Goal: Task Accomplishment & Management: Use online tool/utility

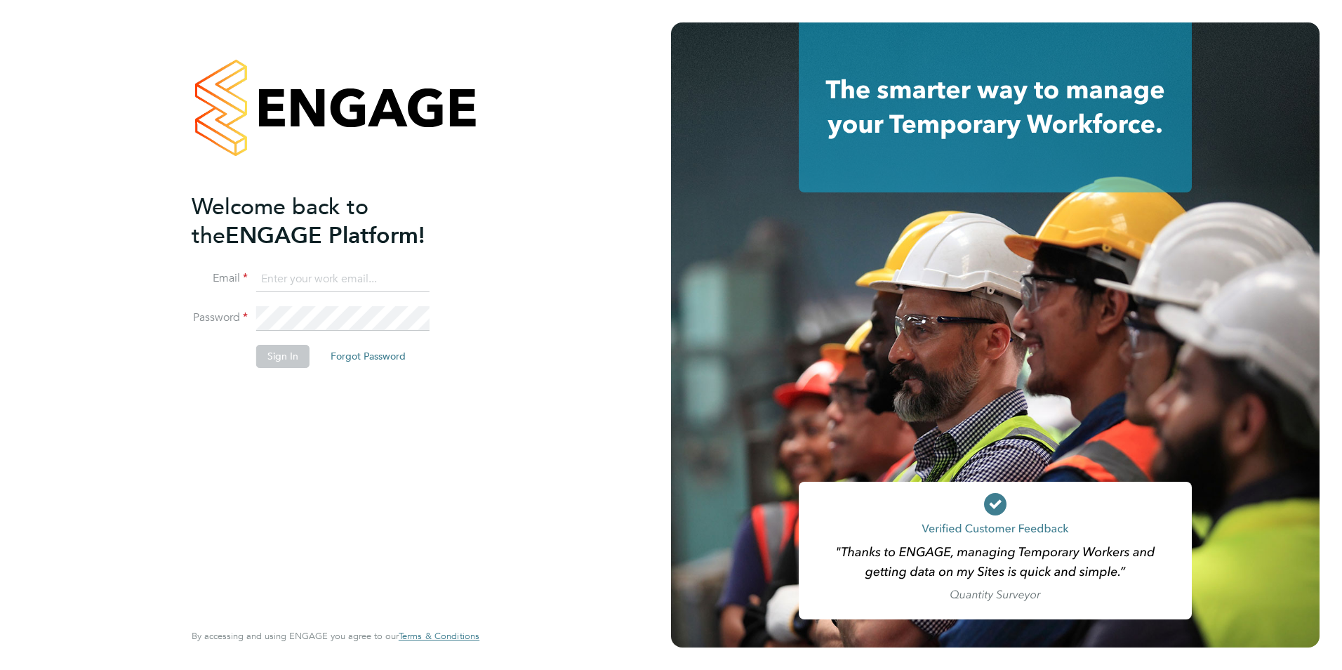
type input "[PERSON_NAME][EMAIL_ADDRESS][DOMAIN_NAME]"
click at [290, 352] on button "Sign In" at bounding box center [282, 356] width 53 height 22
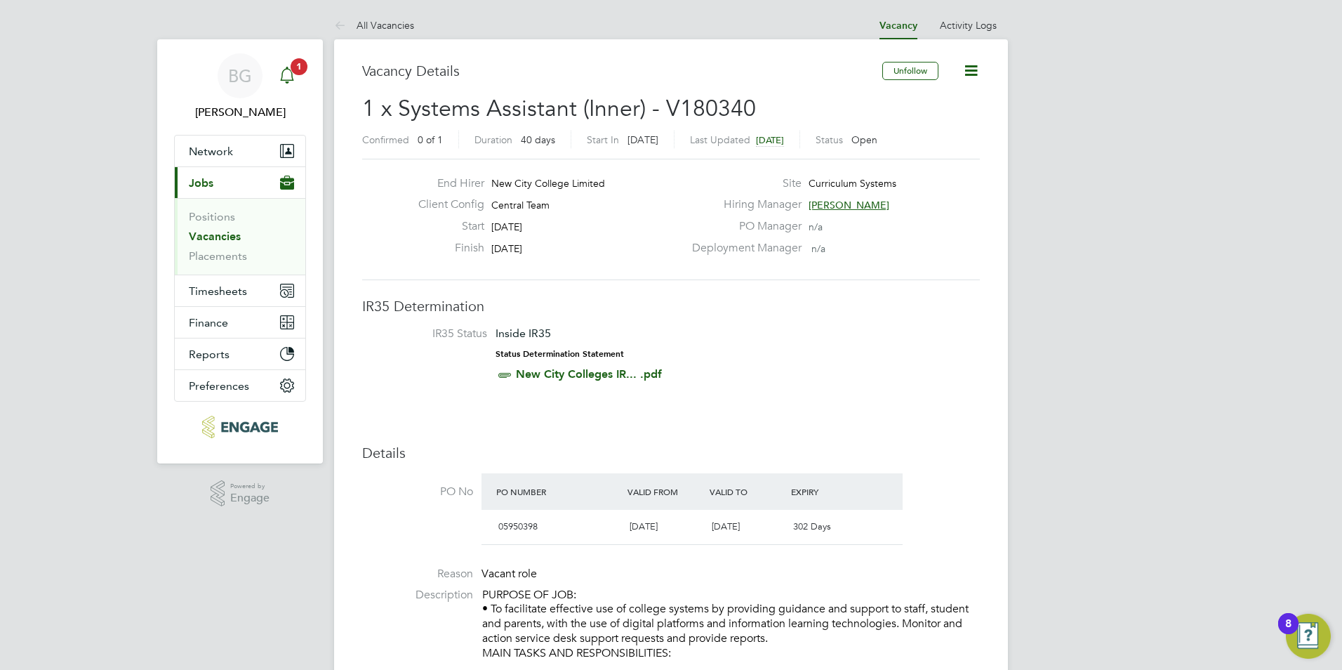
click at [282, 77] on icon "Main navigation" at bounding box center [286, 74] width 13 height 14
